Goal: Transaction & Acquisition: Purchase product/service

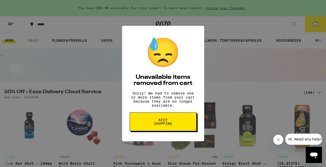
click at [122, 101] on div "😓 Unavailable items removed from cart Sorry! We had to remove one or more items…" at bounding box center [163, 83] width 326 height 167
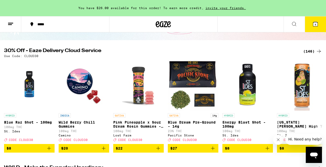
scroll to position [41, 0]
